Goal: Task Accomplishment & Management: Manage account settings

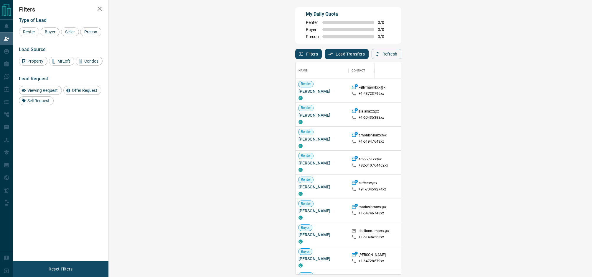
scroll to position [212, 471]
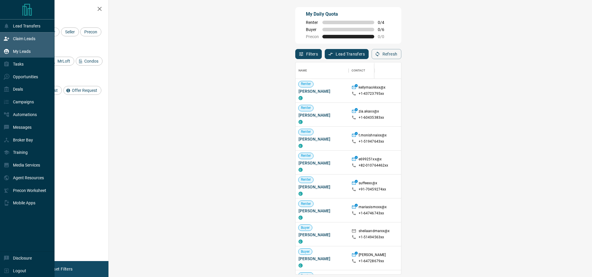
click at [13, 54] on p "My Leads" at bounding box center [22, 51] width 18 height 5
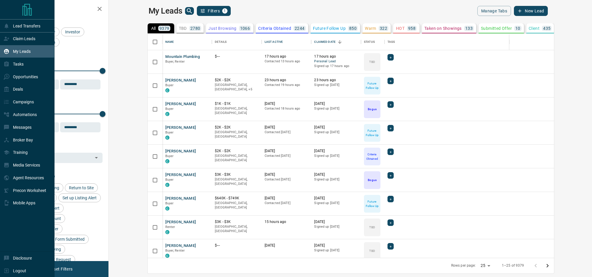
scroll to position [224, 481]
click at [22, 37] on p "Claim Leads" at bounding box center [24, 38] width 22 height 5
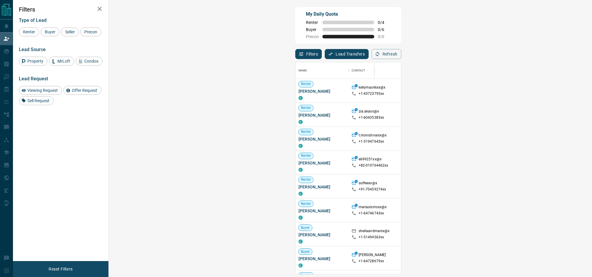
scroll to position [212, 471]
click at [65, 34] on span "Seller" at bounding box center [70, 31] width 14 height 5
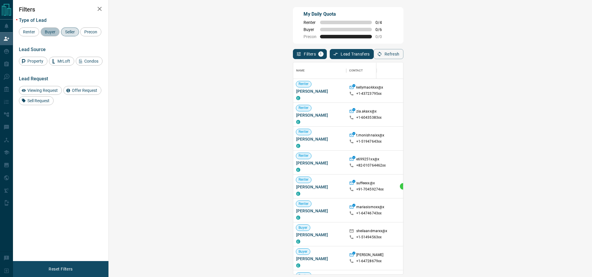
click at [47, 31] on span "Buyer" at bounding box center [50, 31] width 15 height 5
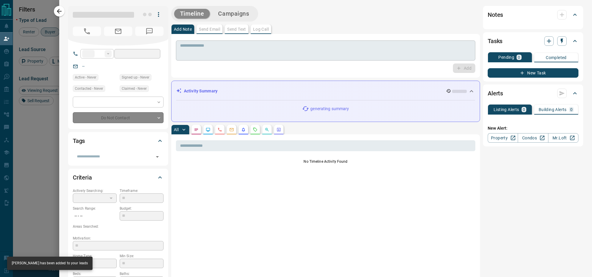
type input "**"
type input "**********"
type input "**"
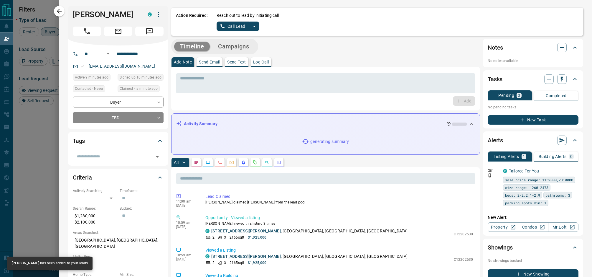
click at [254, 27] on icon "split button" at bounding box center [254, 26] width 7 height 7
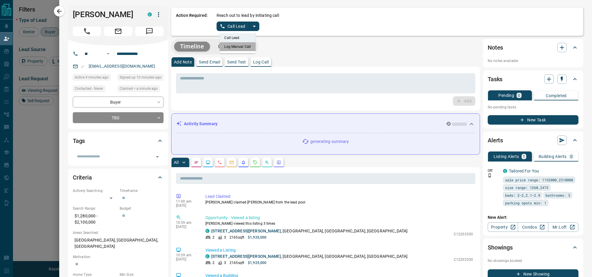
drag, startPoint x: 237, startPoint y: 48, endPoint x: 239, endPoint y: 32, distance: 16.1
click at [237, 48] on li "Log Manual Call" at bounding box center [238, 46] width 36 height 9
click at [239, 27] on button "Log Manual Call" at bounding box center [236, 26] width 39 height 9
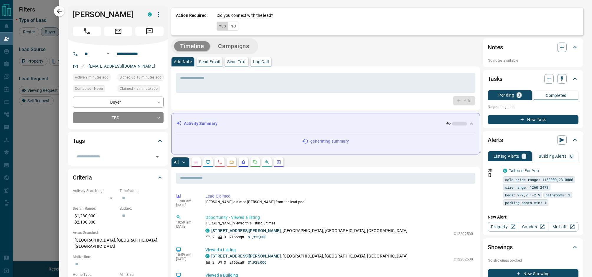
click at [221, 28] on button "Yes" at bounding box center [223, 26] width 12 height 9
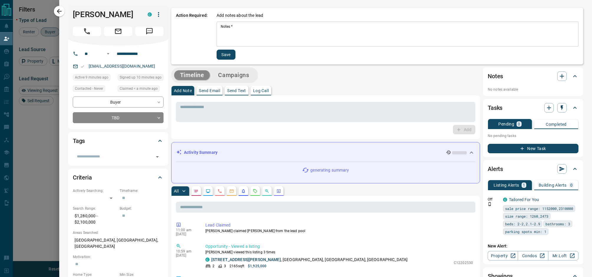
drag, startPoint x: 237, startPoint y: 50, endPoint x: 240, endPoint y: 46, distance: 5.2
click at [237, 50] on div "Add notes about the lead Notes   * * Notes   * Save" at bounding box center [398, 35] width 362 height 47
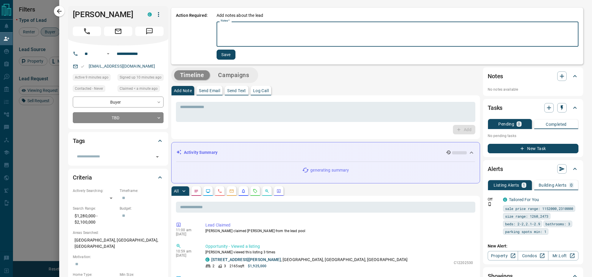
click at [242, 41] on textarea "Notes   *" at bounding box center [398, 34] width 354 height 20
type textarea "*"
click at [220, 58] on button "Save" at bounding box center [225, 55] width 19 height 10
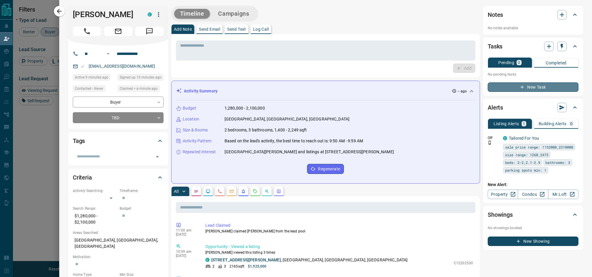
click at [537, 88] on button "New Task" at bounding box center [533, 86] width 91 height 9
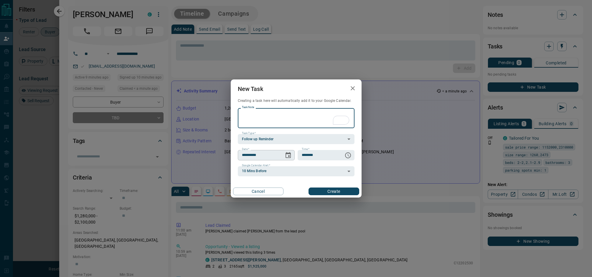
click at [290, 153] on icon "Choose date, selected date is Aug 16, 2025" at bounding box center [288, 155] width 5 height 6
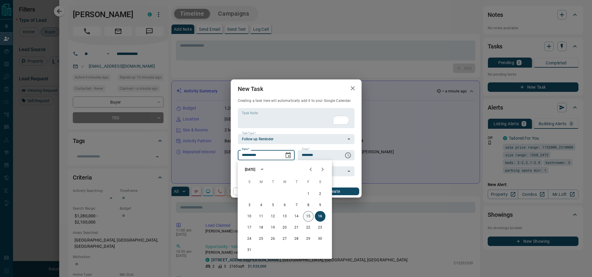
click at [311, 216] on button "15" at bounding box center [308, 216] width 11 height 11
type input "**********"
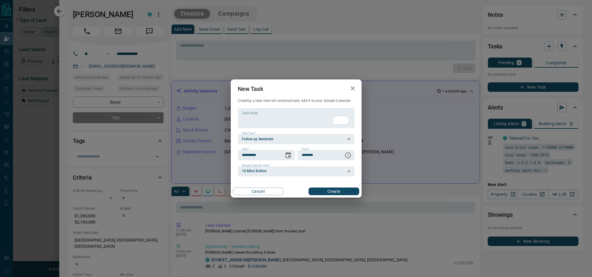
click at [334, 194] on button "Create" at bounding box center [334, 191] width 50 height 8
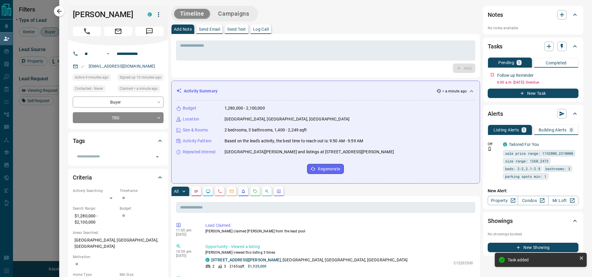
click at [39, 150] on div at bounding box center [296, 138] width 592 height 277
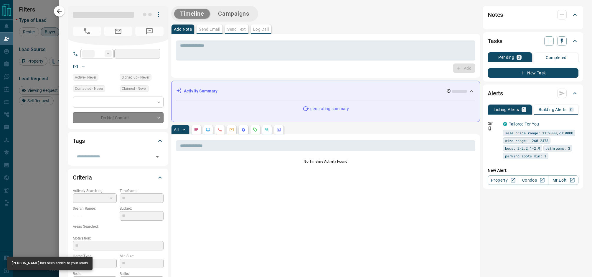
type input "**"
type input "**********"
type input "**"
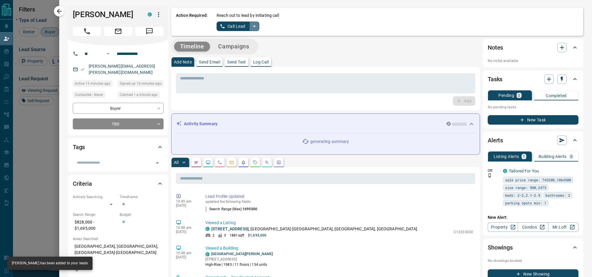
click at [255, 27] on icon "split button" at bounding box center [254, 26] width 7 height 7
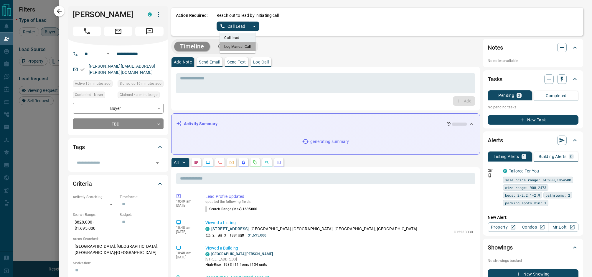
drag, startPoint x: 240, startPoint y: 45, endPoint x: 237, endPoint y: 37, distance: 8.5
click at [240, 45] on li "Log Manual Call" at bounding box center [238, 46] width 36 height 9
click at [241, 27] on button "Log Manual Call" at bounding box center [236, 26] width 39 height 9
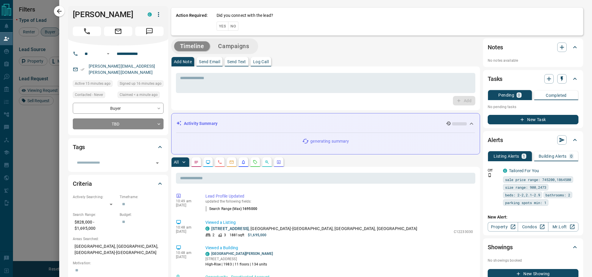
click at [224, 25] on button "Yes" at bounding box center [223, 26] width 12 height 9
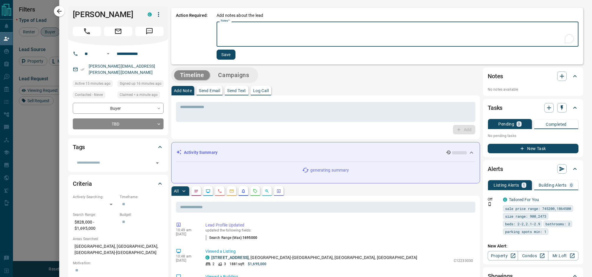
click at [243, 34] on textarea "Notes   *" at bounding box center [398, 34] width 354 height 20
type textarea "*"
click at [229, 54] on button "Save" at bounding box center [225, 55] width 19 height 10
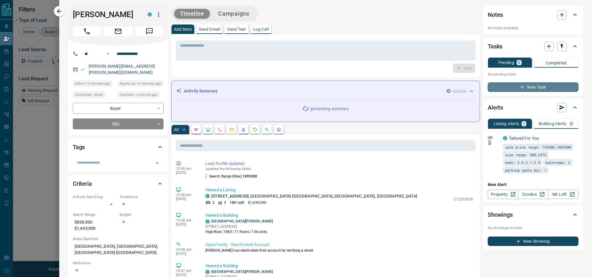
click at [547, 87] on button "New Task" at bounding box center [533, 86] width 91 height 9
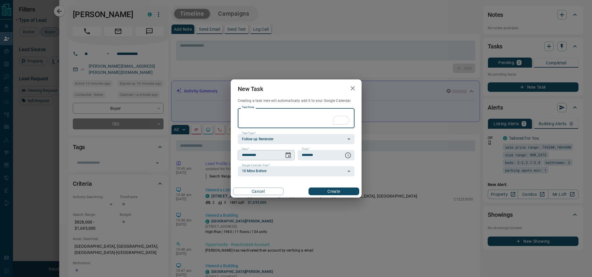
click at [290, 157] on icon "Choose date, selected date is Aug 16, 2025" at bounding box center [288, 155] width 7 height 7
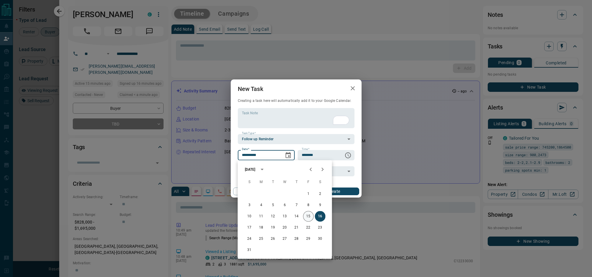
click at [308, 217] on button "15" at bounding box center [308, 216] width 11 height 11
type input "**********"
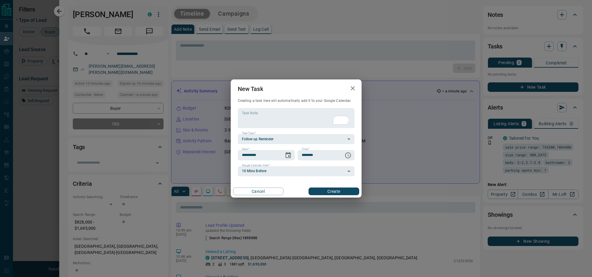
click at [341, 188] on button "Create" at bounding box center [334, 191] width 50 height 8
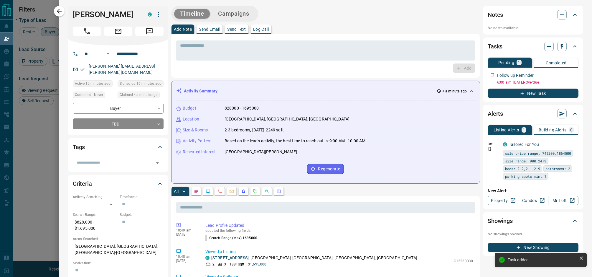
click at [44, 131] on div at bounding box center [296, 138] width 592 height 277
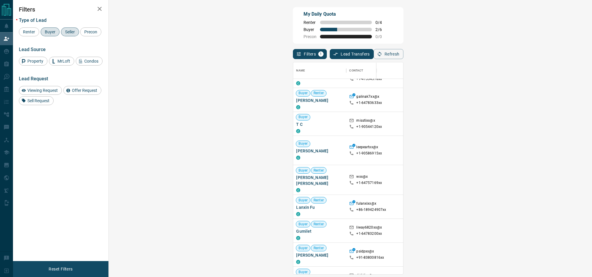
scroll to position [0, 0]
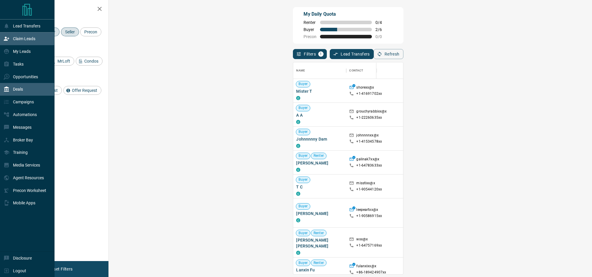
click at [5, 92] on icon at bounding box center [7, 89] width 6 height 6
